Goal: Task Accomplishment & Management: Manage account settings

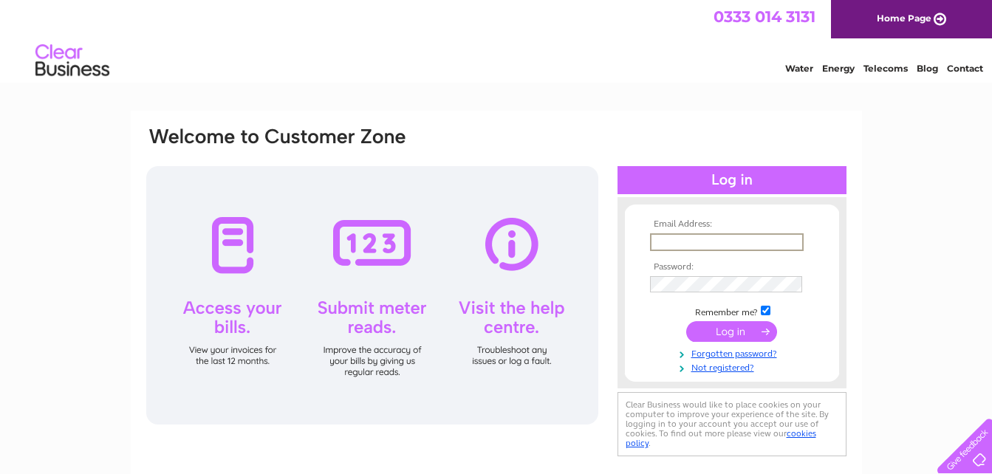
click at [695, 237] on input "text" at bounding box center [727, 242] width 154 height 18
type input "puttareddy@gmail.com"
click at [731, 332] on input "submit" at bounding box center [731, 330] width 91 height 21
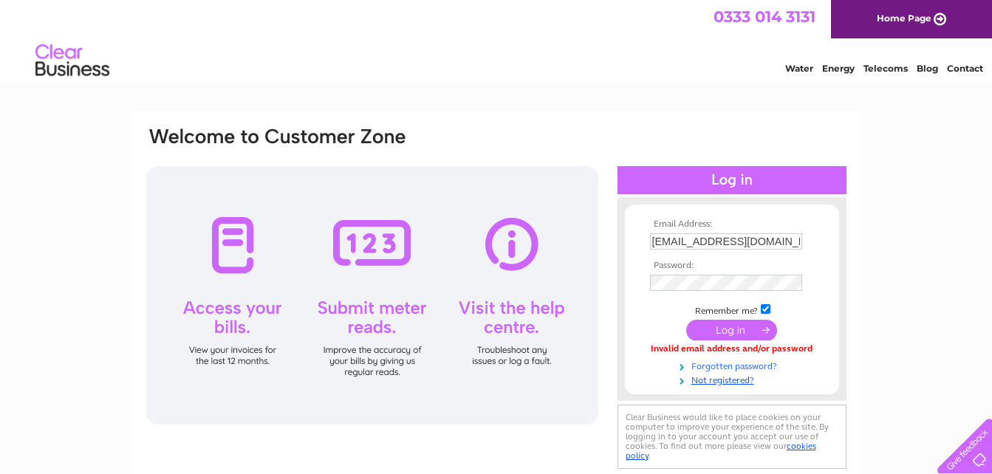
click at [728, 365] on link "Forgotten password?" at bounding box center [734, 365] width 168 height 14
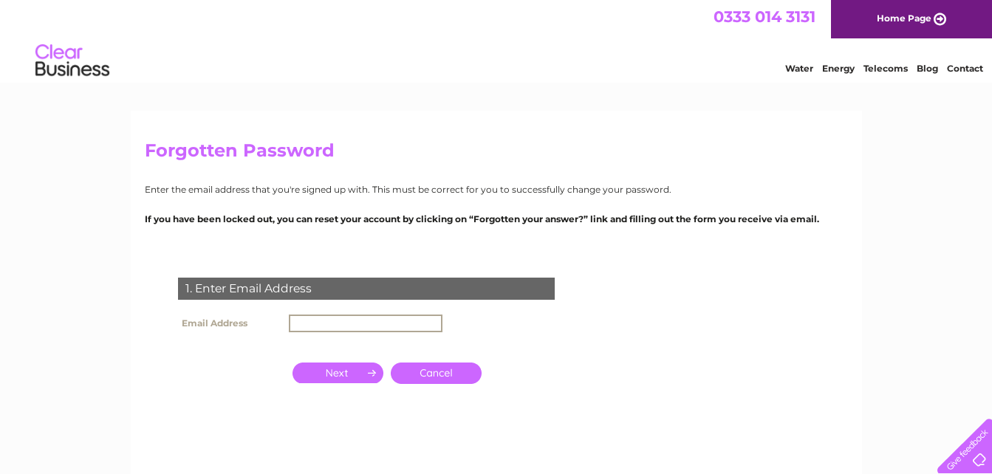
click at [318, 318] on input "text" at bounding box center [366, 324] width 154 height 18
type input "[EMAIL_ADDRESS][DOMAIN_NAME]"
click at [343, 373] on input "button" at bounding box center [337, 371] width 91 height 21
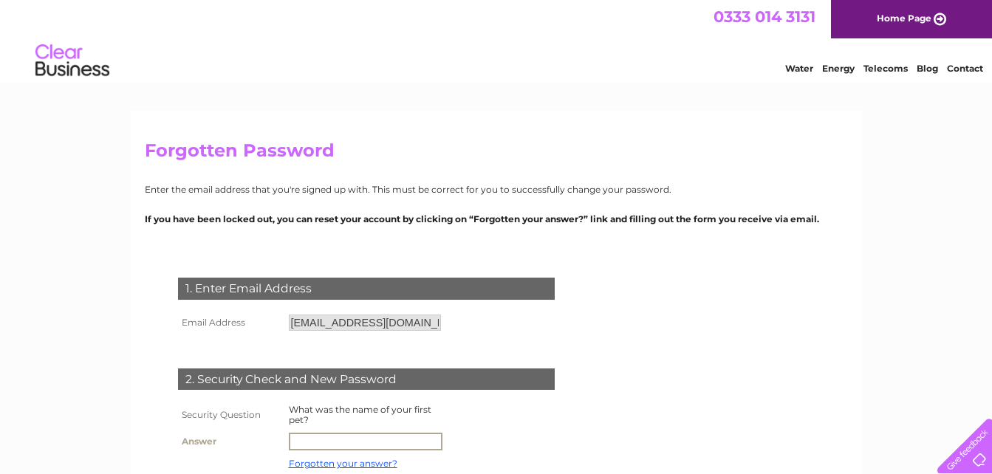
click at [323, 436] on input "text" at bounding box center [366, 442] width 154 height 18
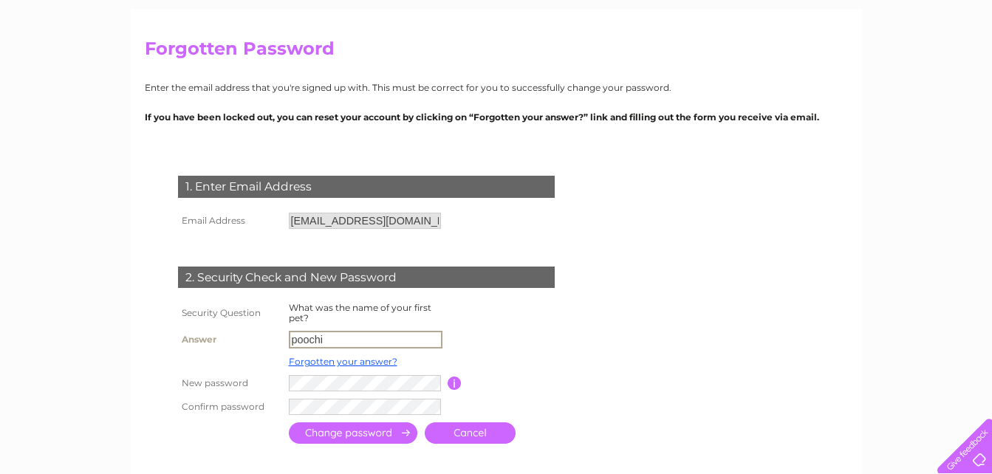
scroll to position [118, 0]
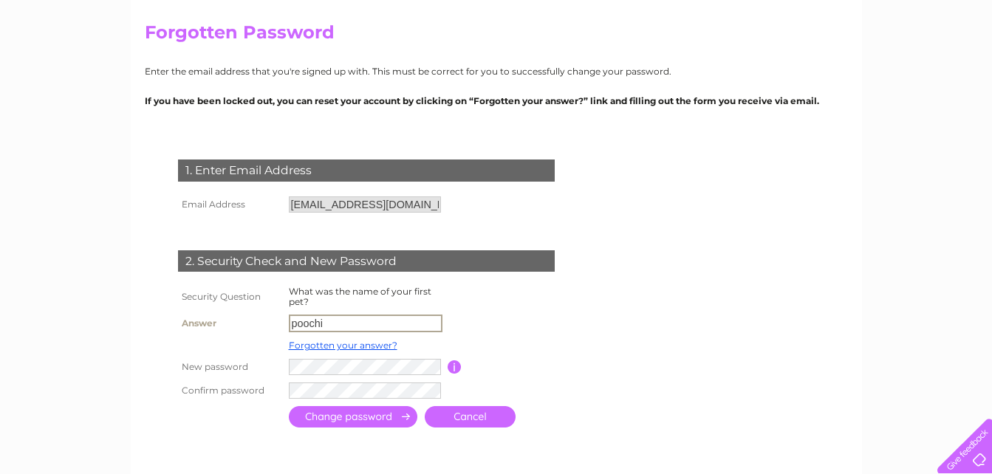
type input "poochi"
click at [373, 419] on input "submit" at bounding box center [353, 415] width 129 height 21
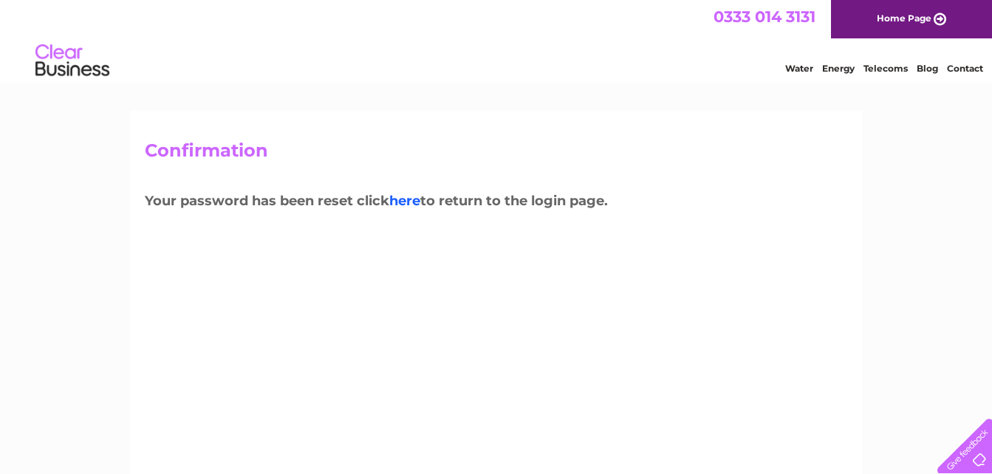
click at [407, 199] on link "here" at bounding box center [404, 201] width 31 height 16
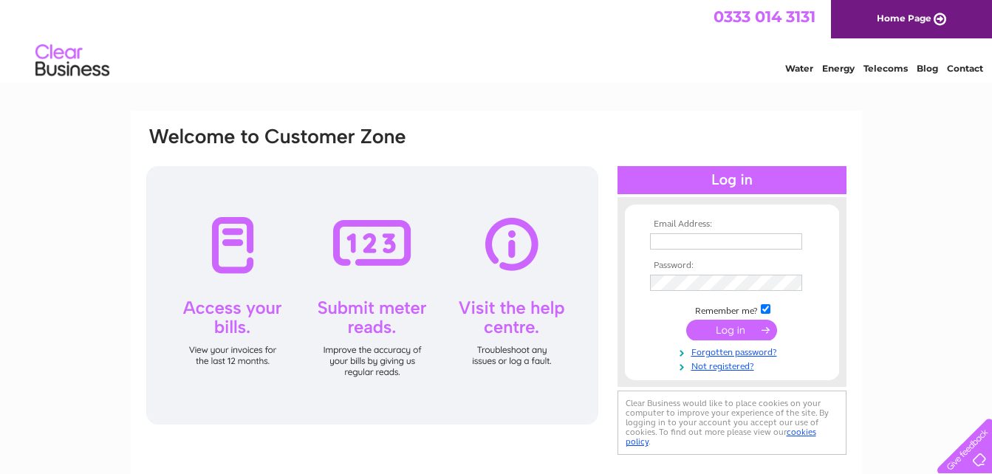
type input "[EMAIL_ADDRESS][DOMAIN_NAME]"
click at [722, 331] on input "submit" at bounding box center [731, 330] width 91 height 21
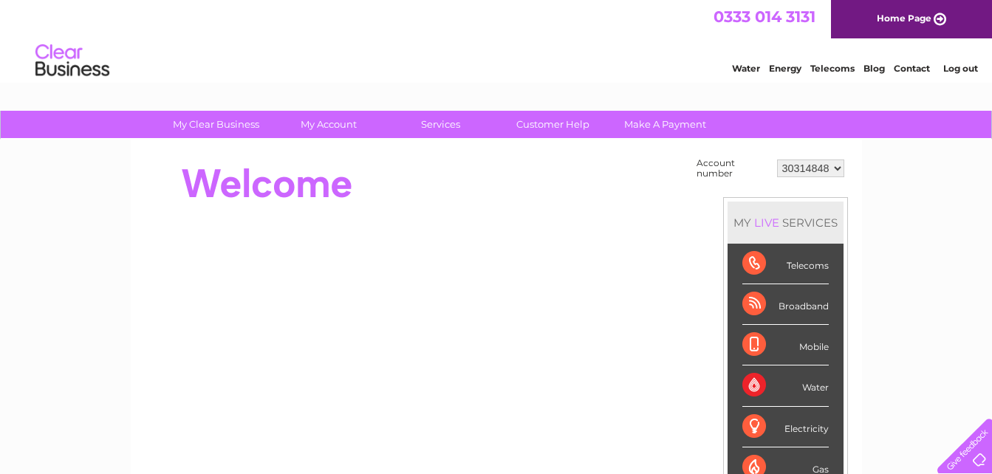
click at [754, 309] on div "Broadband" at bounding box center [785, 304] width 86 height 41
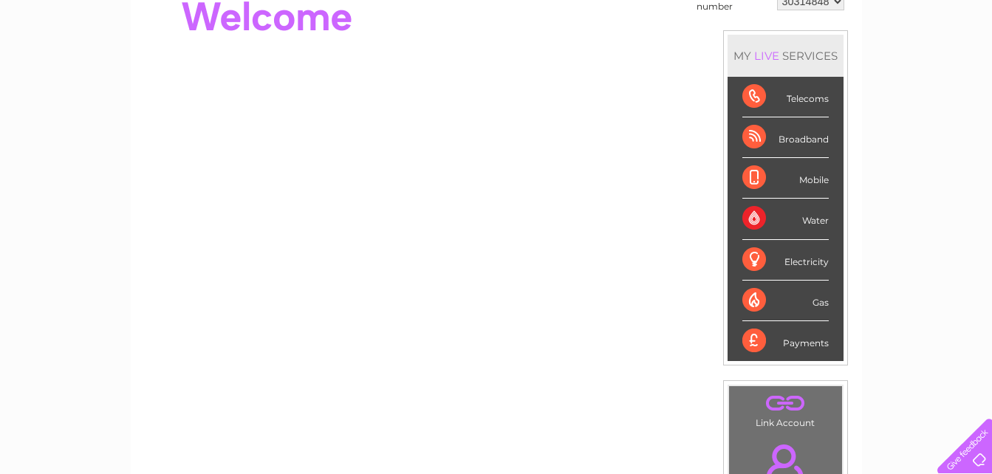
scroll to position [170, 0]
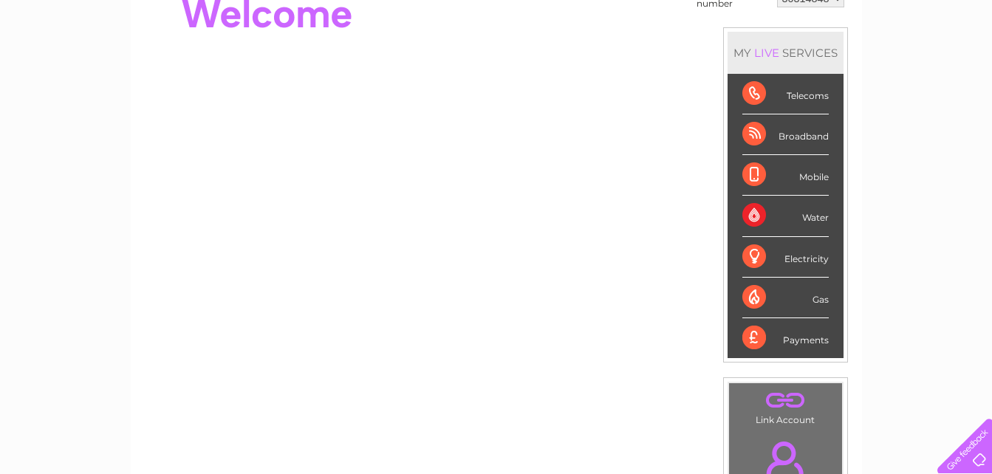
click at [795, 140] on div "Broadband" at bounding box center [785, 134] width 86 height 41
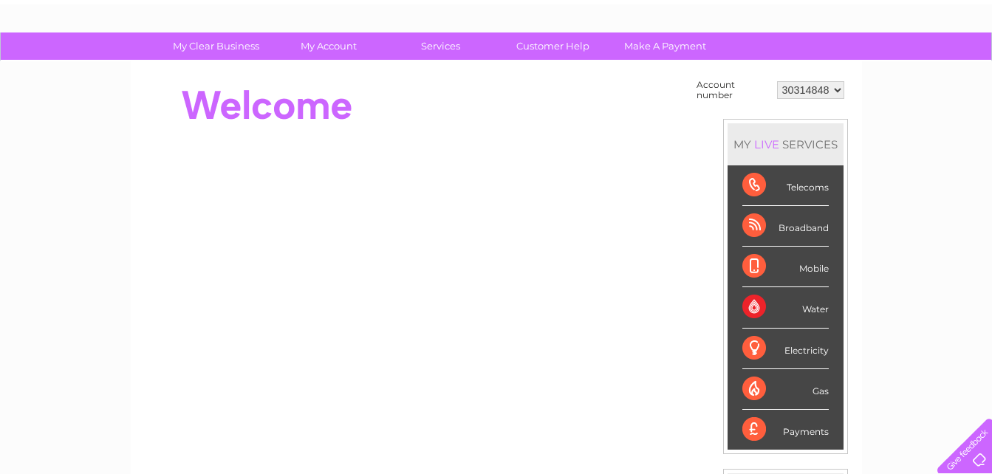
scroll to position [77, 0]
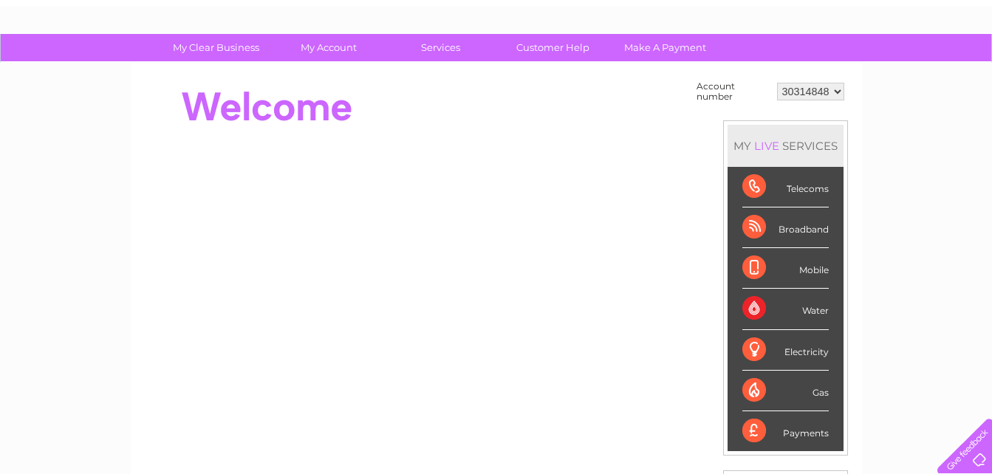
click at [840, 91] on select "30314848" at bounding box center [810, 92] width 67 height 18
click at [786, 230] on div "Broadband" at bounding box center [785, 228] width 86 height 41
click at [103, 340] on div "My Clear Business Login Details My Details My Preferences Link Account My Accou…" at bounding box center [496, 450] width 992 height 833
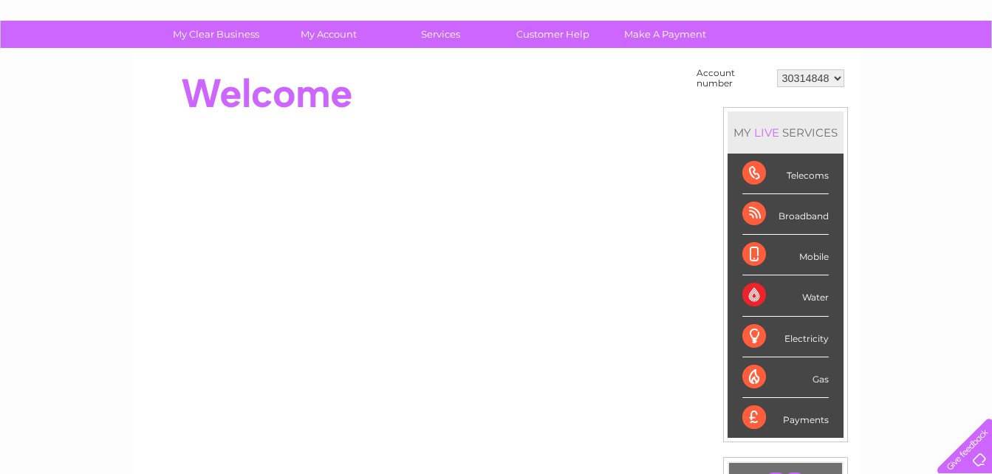
scroll to position [0, 0]
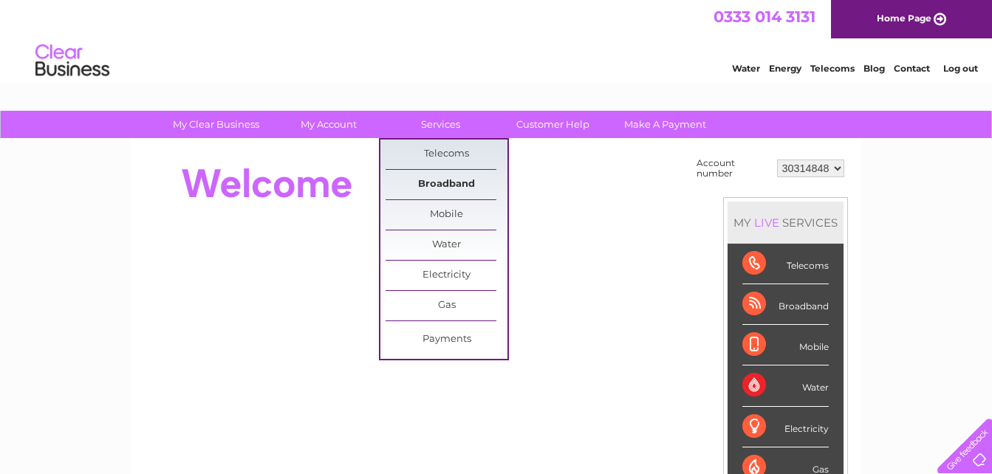
click at [444, 191] on link "Broadband" at bounding box center [447, 185] width 122 height 30
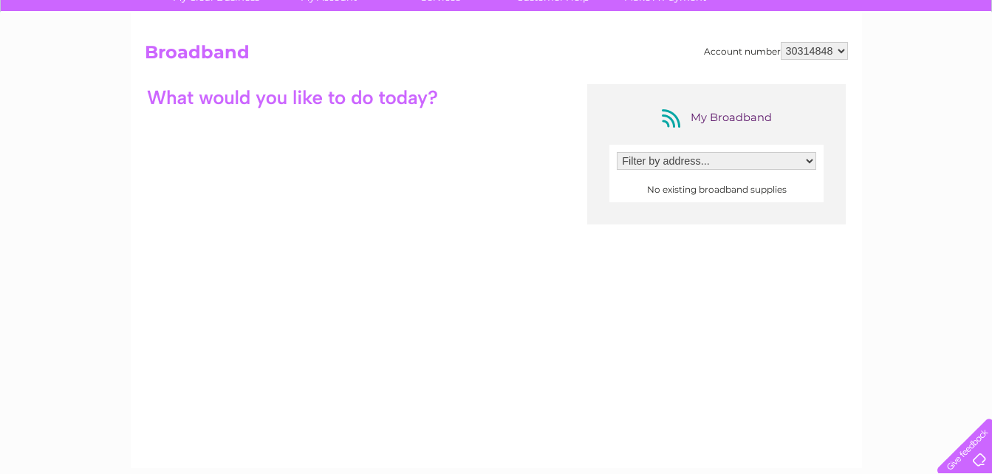
scroll to position [130, 0]
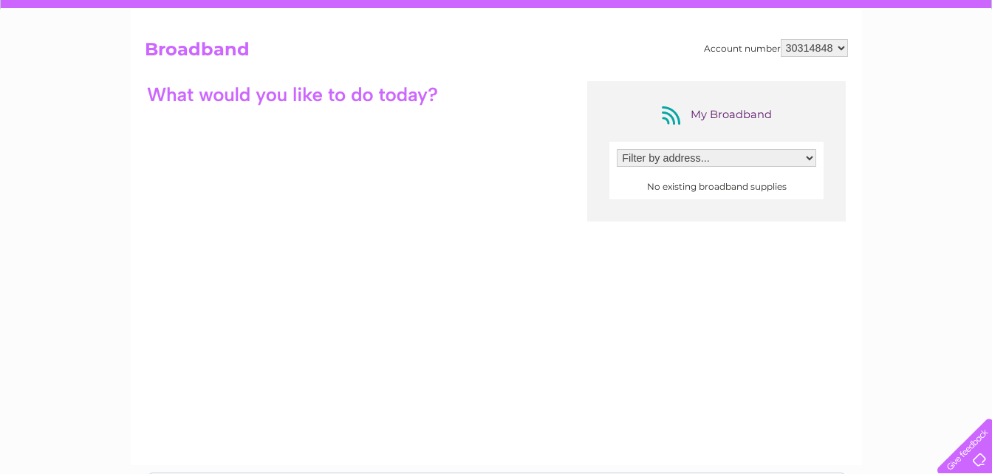
click at [812, 159] on select "Filter by address..." at bounding box center [716, 158] width 199 height 18
click at [617, 149] on select "Filter by address..." at bounding box center [716, 158] width 199 height 18
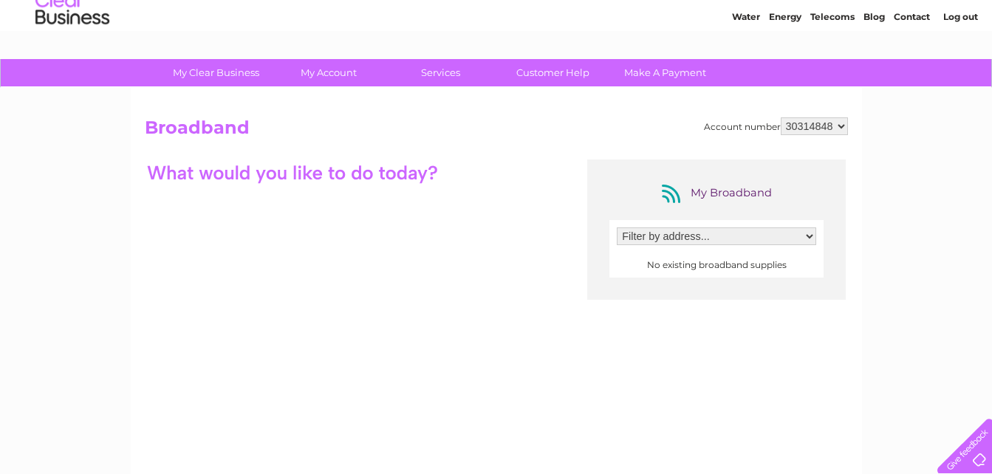
scroll to position [0, 0]
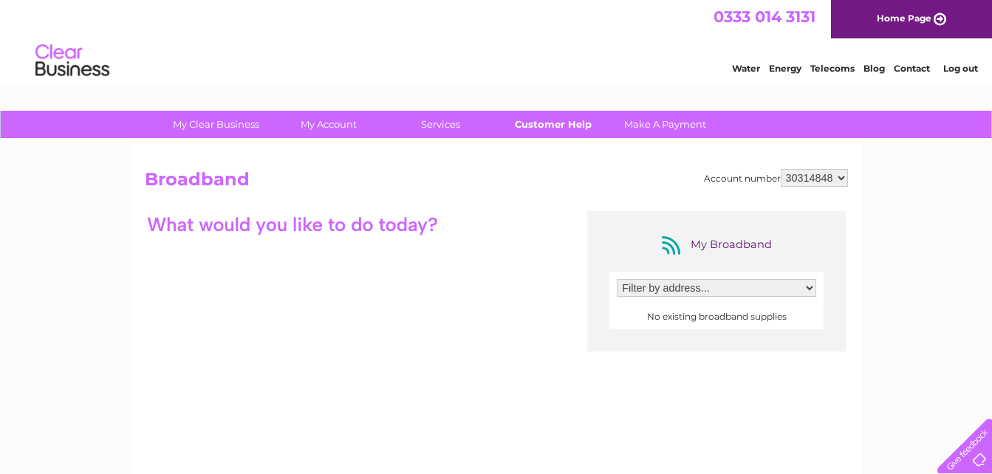
click at [541, 117] on link "Customer Help" at bounding box center [553, 124] width 122 height 27
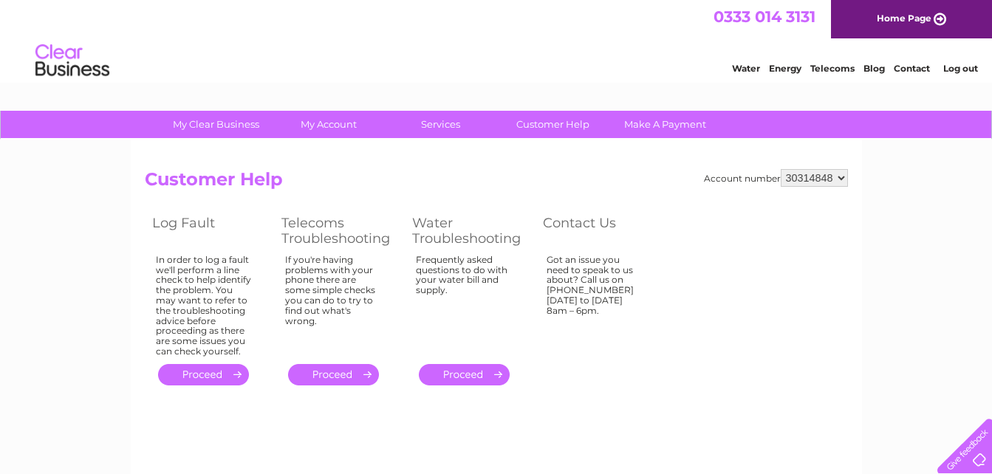
click at [333, 370] on link "." at bounding box center [333, 374] width 91 height 21
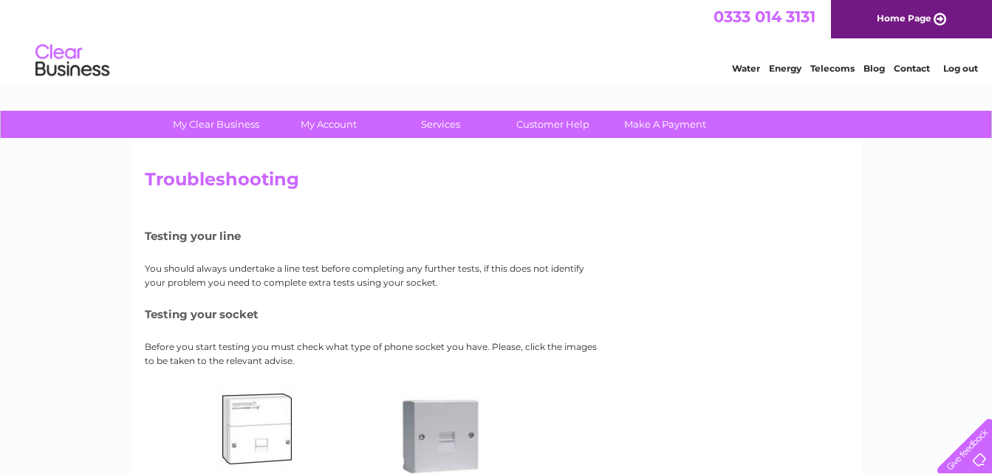
click at [838, 71] on link "Telecoms" at bounding box center [832, 68] width 44 height 11
click at [917, 68] on link "Contact" at bounding box center [912, 68] width 36 height 11
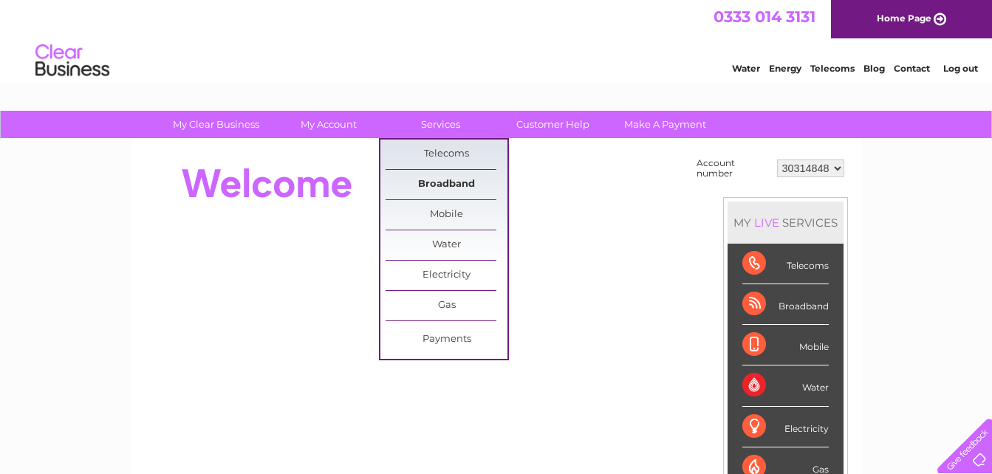
click at [448, 182] on link "Broadband" at bounding box center [447, 185] width 122 height 30
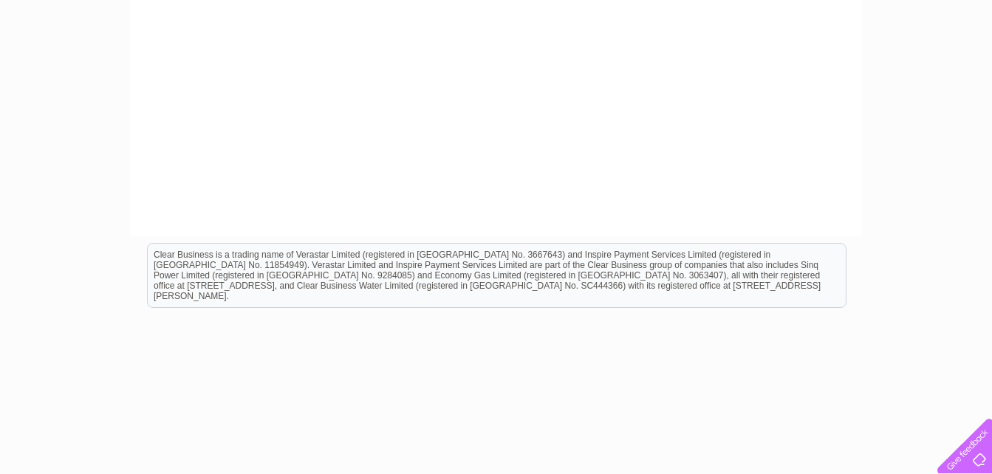
scroll to position [385, 0]
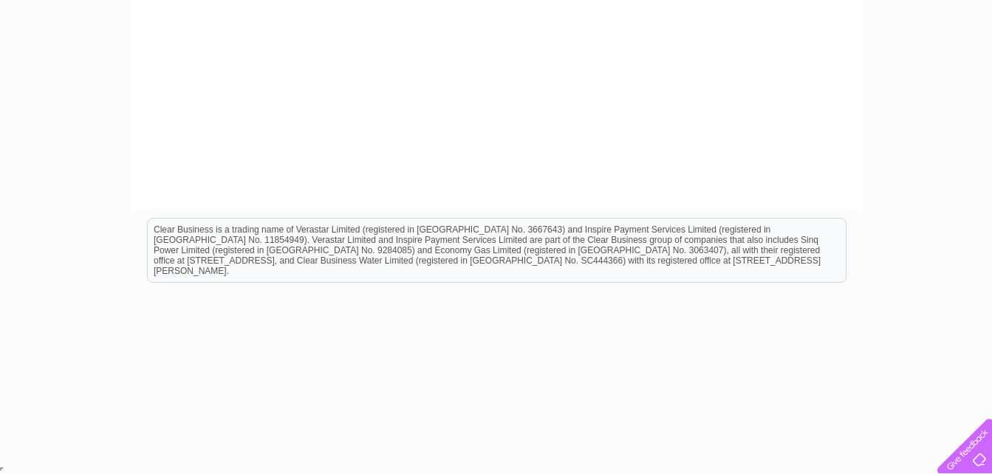
drag, startPoint x: 994, startPoint y: 463, endPoint x: 913, endPoint y: 45, distance: 425.8
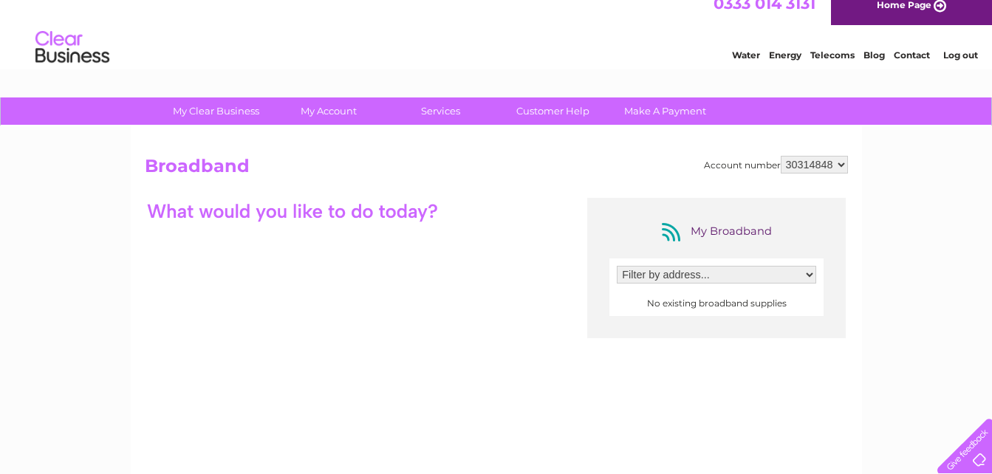
scroll to position [0, 0]
